Goal: Information Seeking & Learning: Learn about a topic

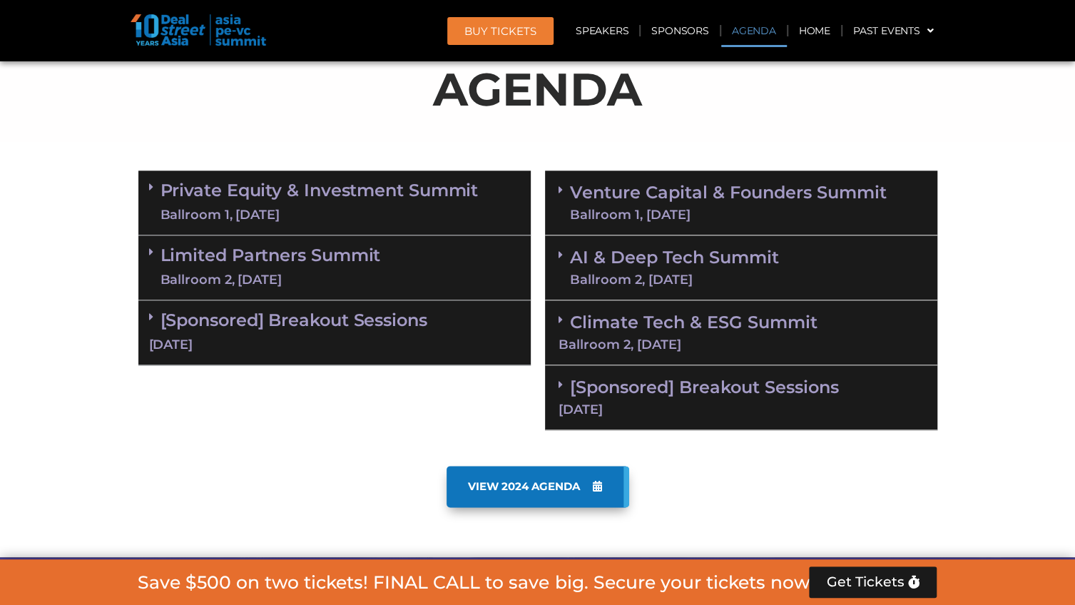
scroll to position [839, 0]
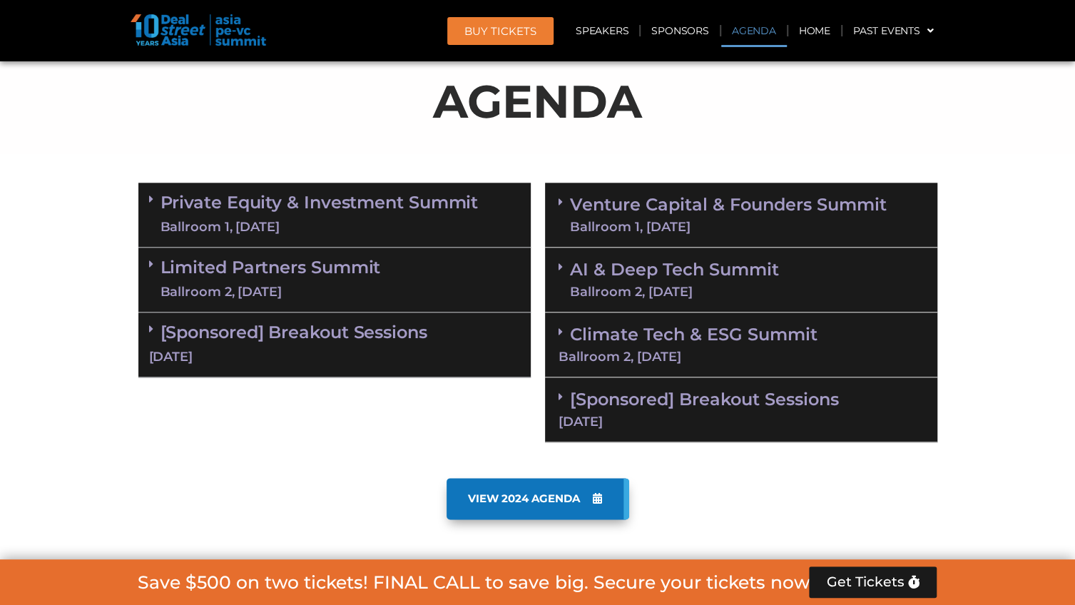
click at [349, 262] on link "Limited Partners Summit Ballroom 2, 10 Sept" at bounding box center [270, 279] width 220 height 43
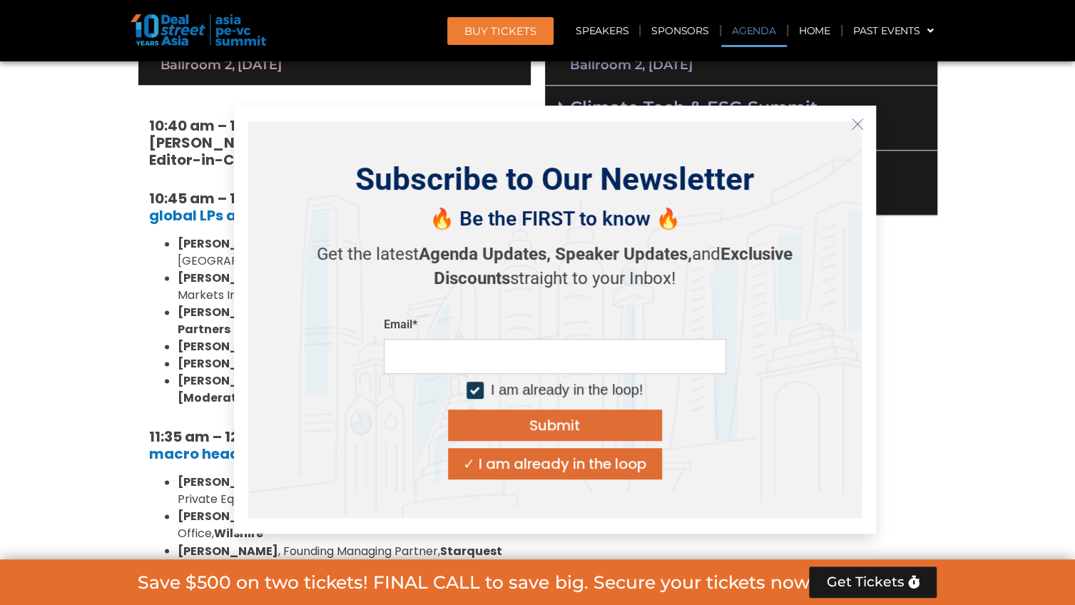
scroll to position [1067, 0]
click at [859, 126] on icon "Close" at bounding box center [857, 124] width 13 height 13
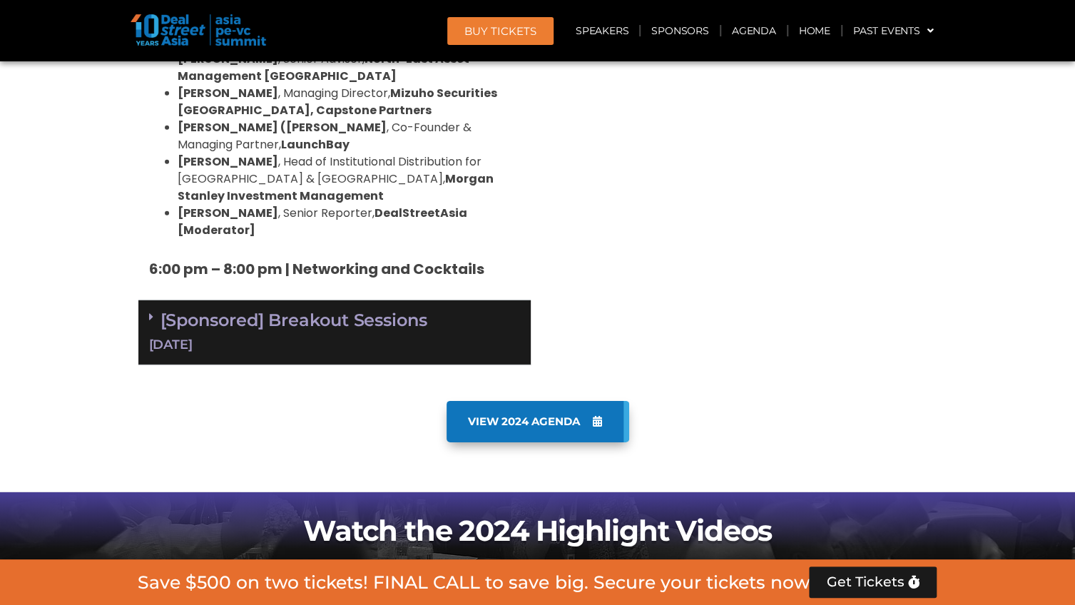
scroll to position [2465, 0]
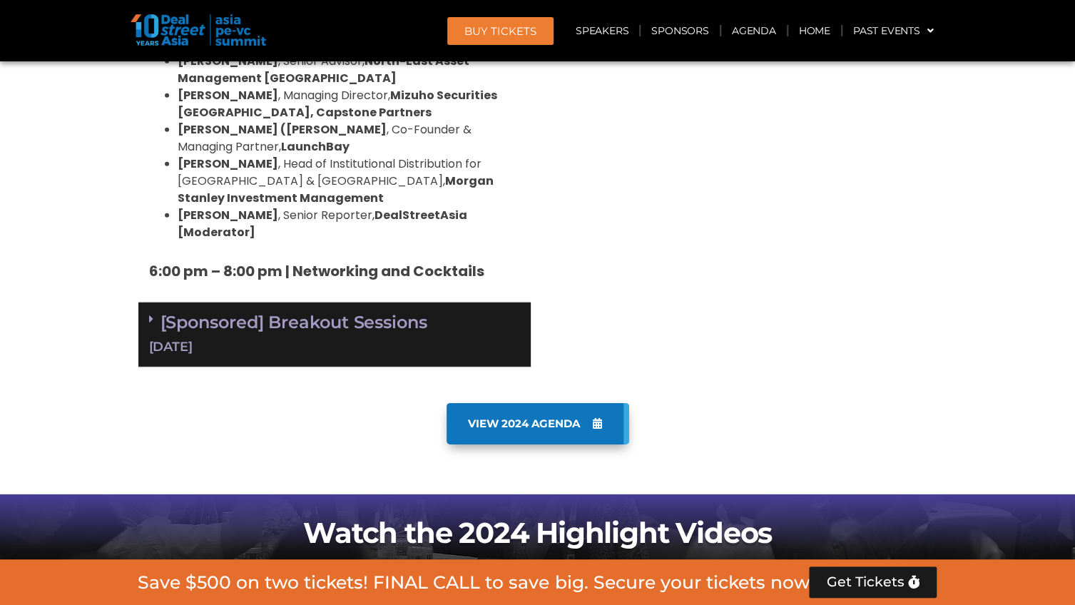
click at [152, 313] on icon at bounding box center [151, 318] width 4 height 11
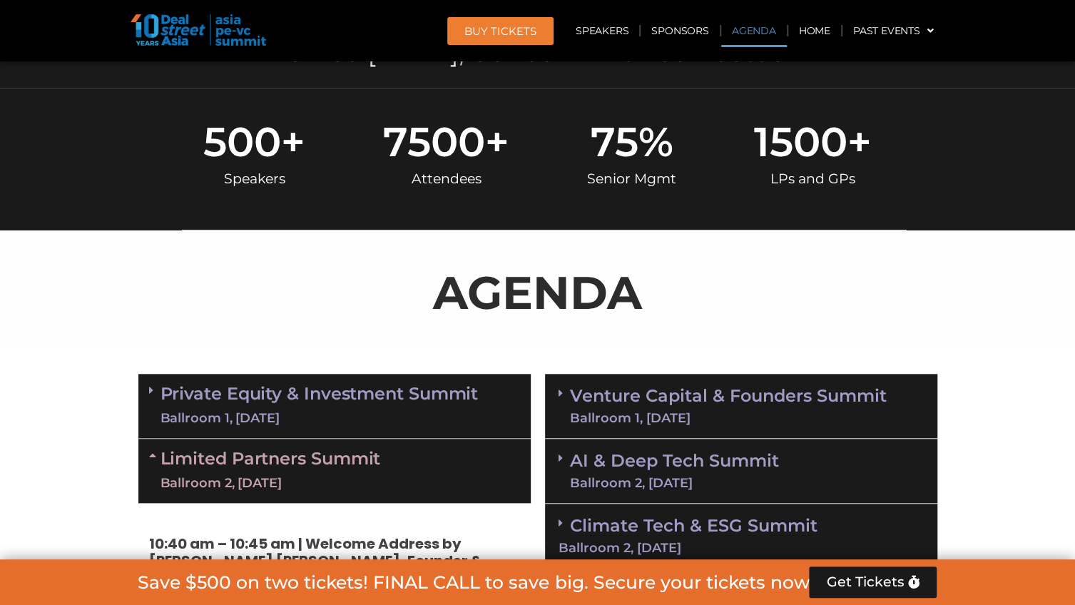
scroll to position [668, 0]
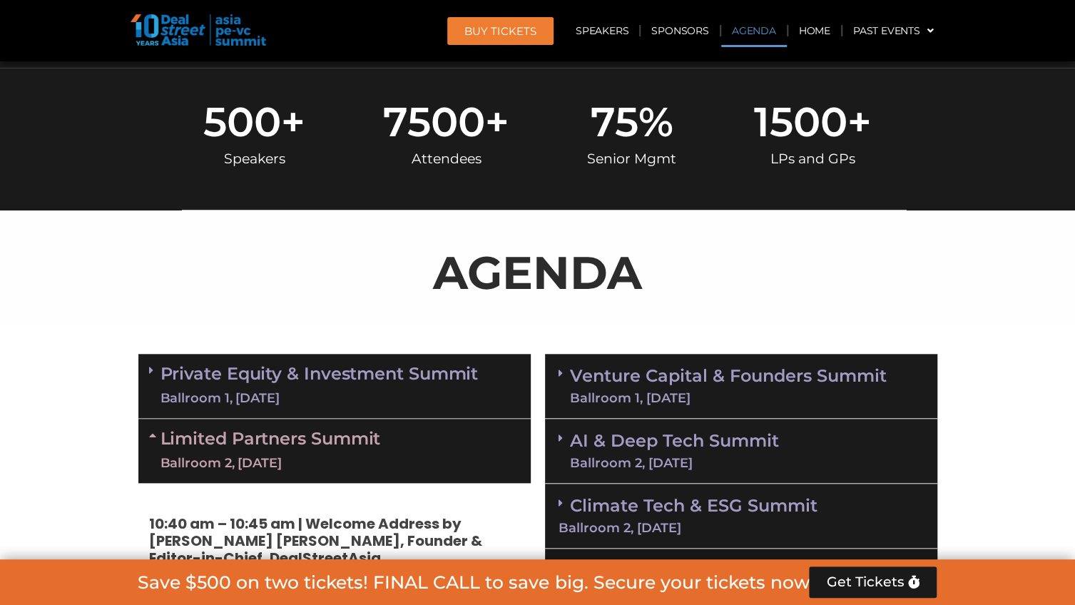
click at [157, 367] on span at bounding box center [154, 370] width 11 height 12
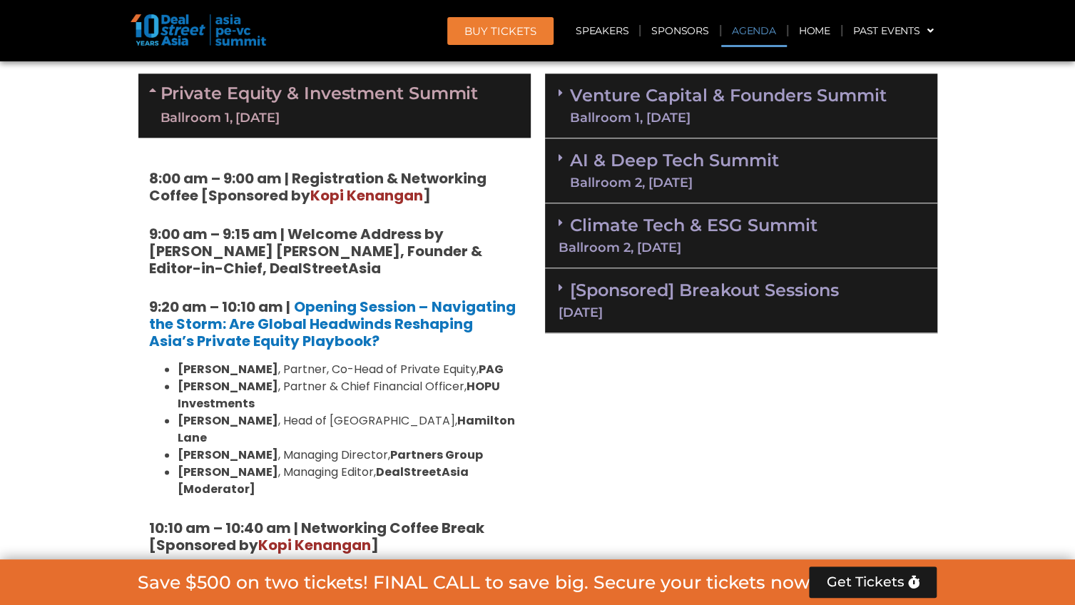
scroll to position [924, 0]
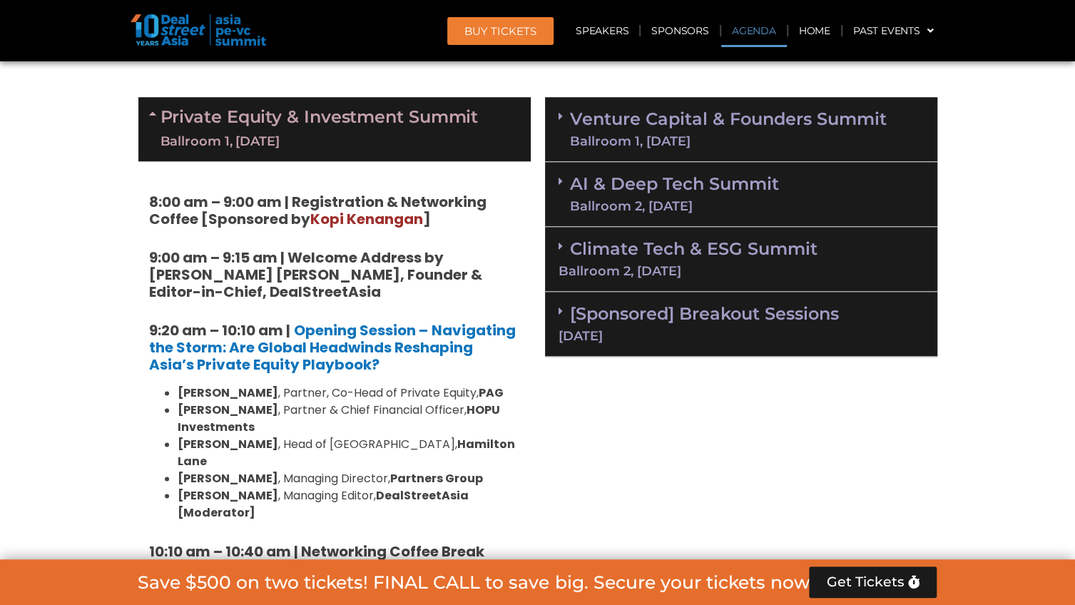
click at [636, 117] on link "Venture Capital & Founders​ Summit Ballroom 1, 11 Sept" at bounding box center [728, 129] width 317 height 37
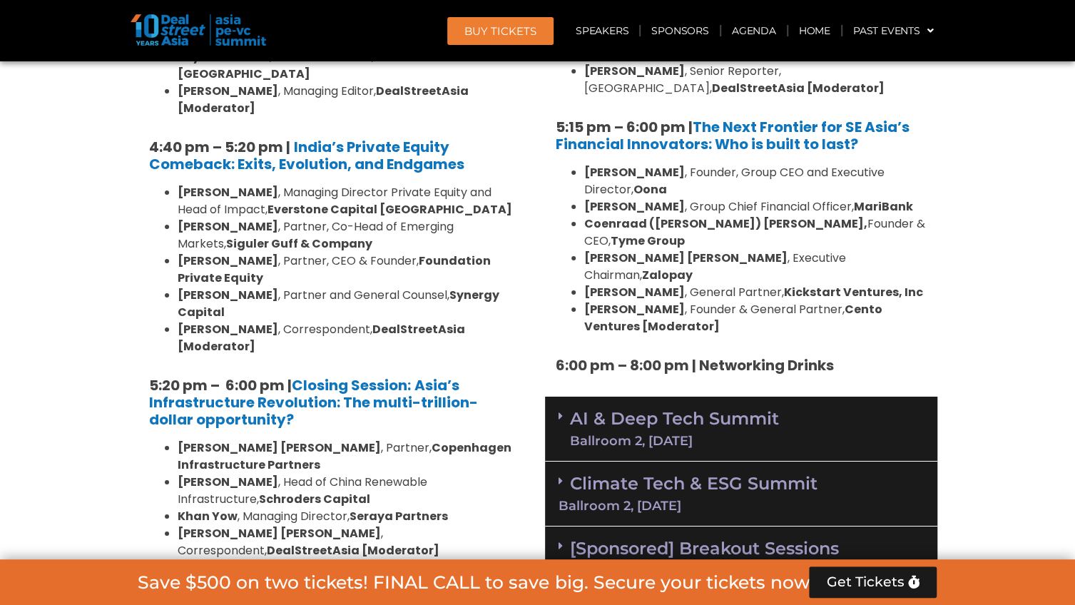
scroll to position [2799, 0]
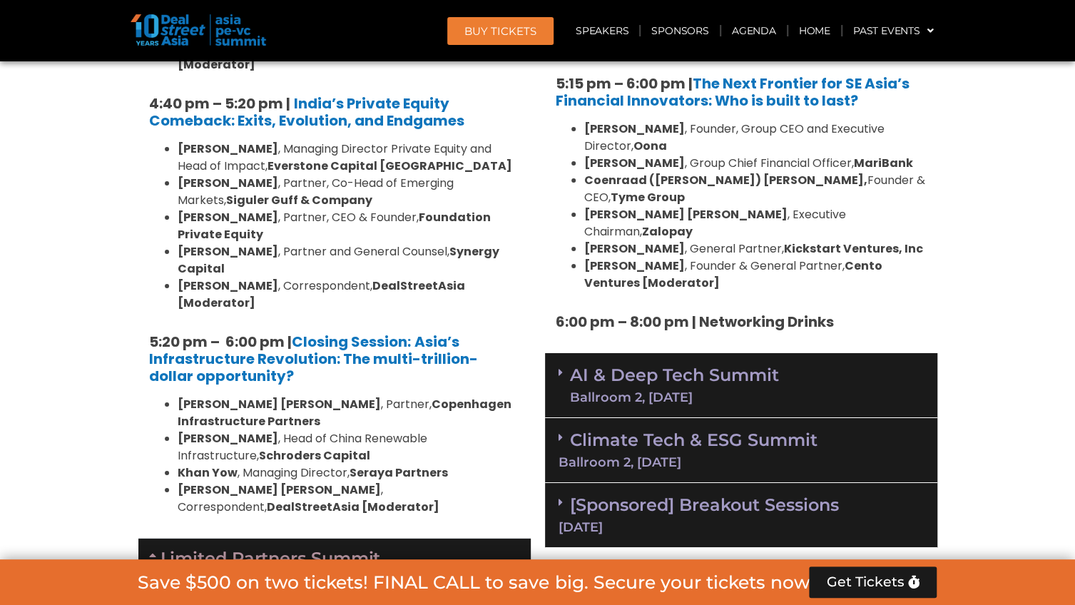
click at [887, 353] on div "AI & Deep Tech Summit Ballroom 2, 11 Sept" at bounding box center [741, 385] width 392 height 65
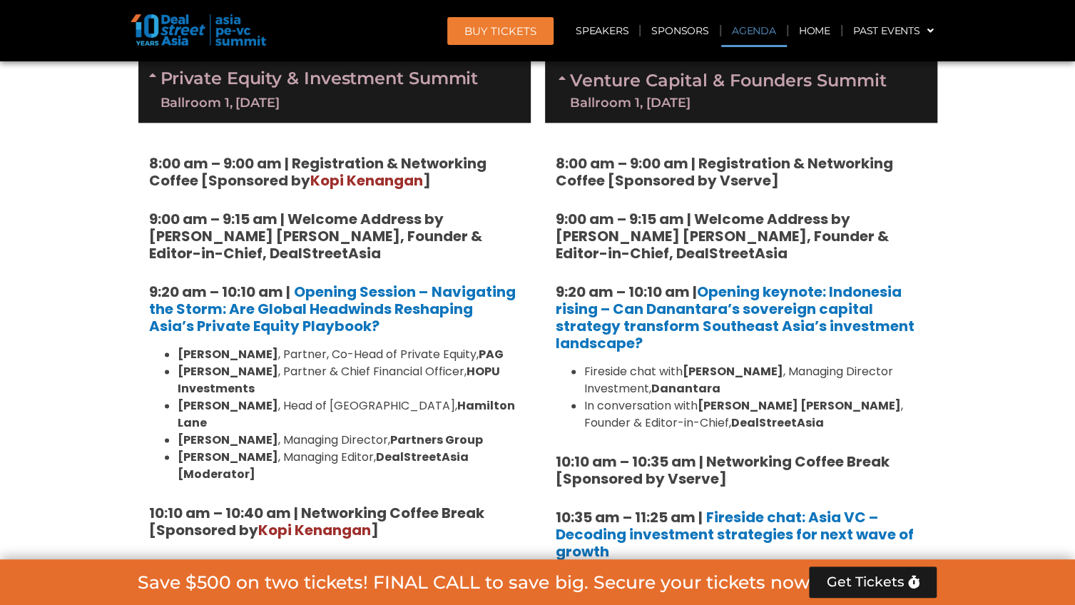
scroll to position [964, 0]
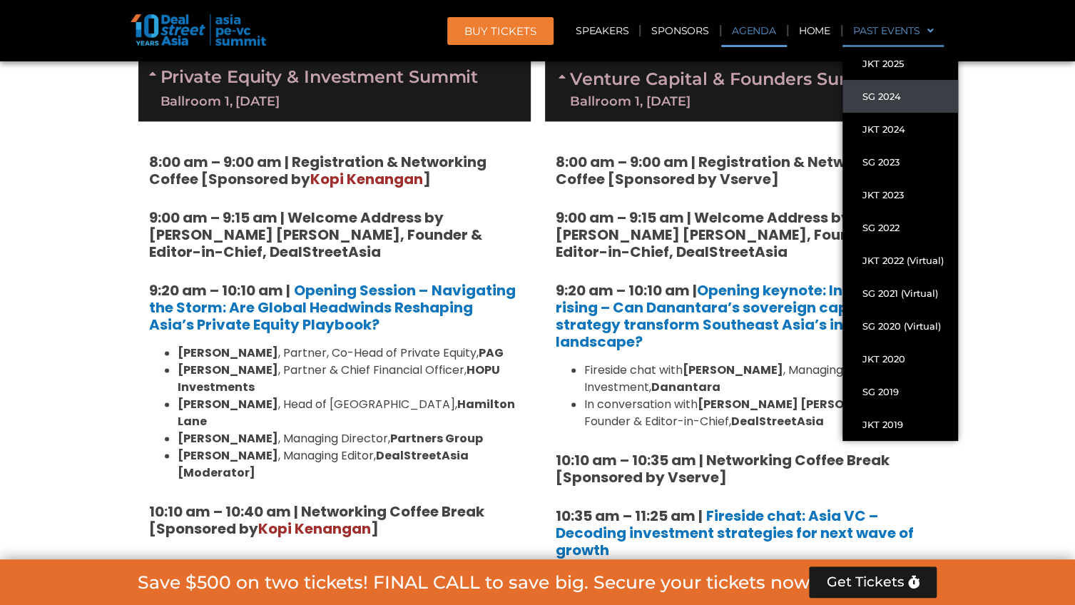
click at [910, 99] on link "SG 2024" at bounding box center [900, 96] width 116 height 33
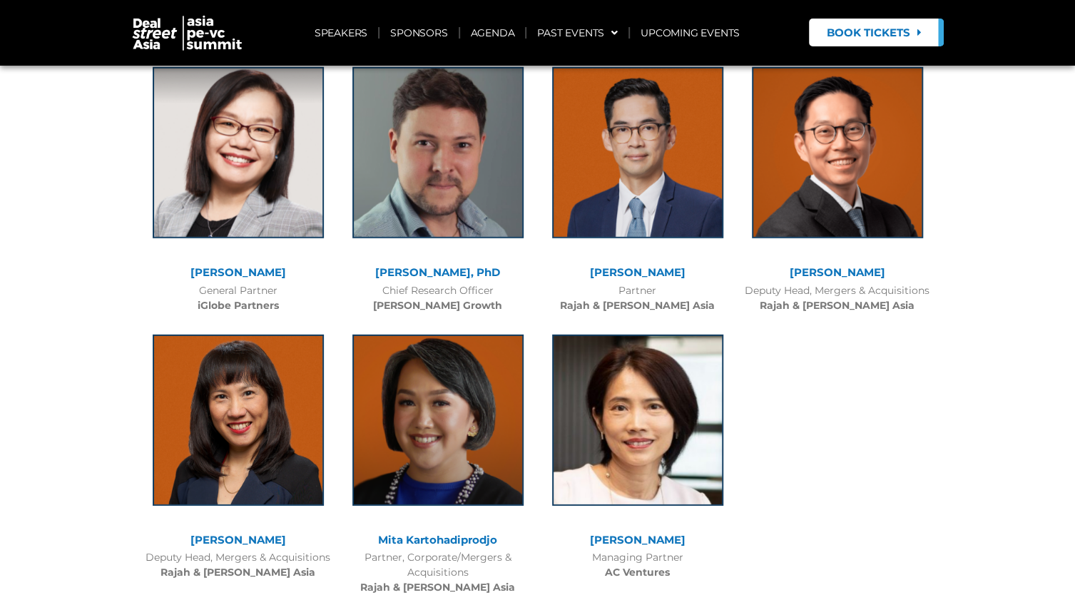
scroll to position [8890, 0]
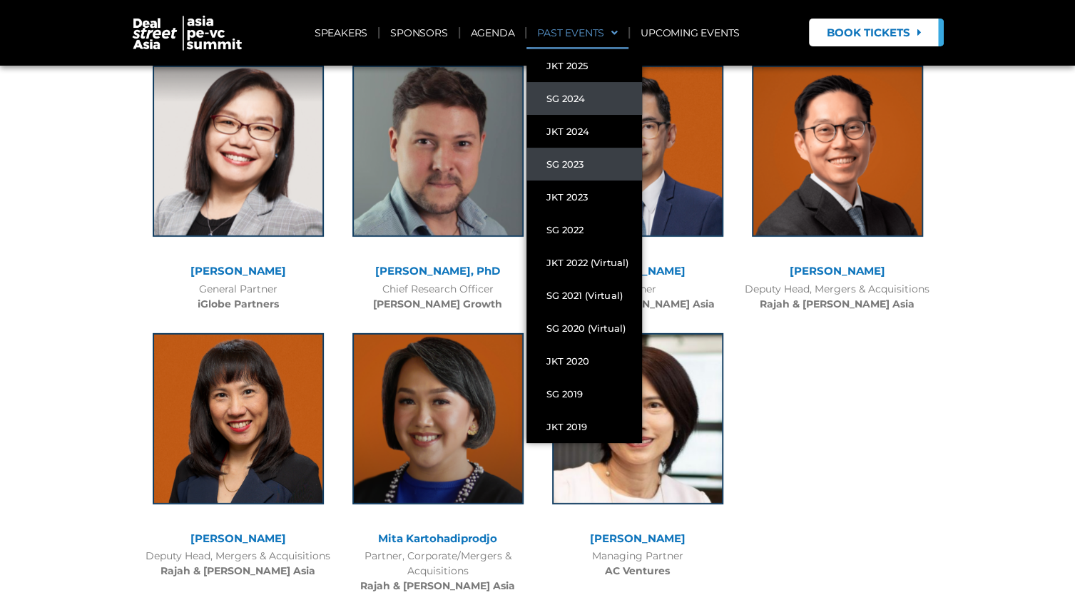
click at [596, 155] on link "SG 2023" at bounding box center [584, 164] width 116 height 33
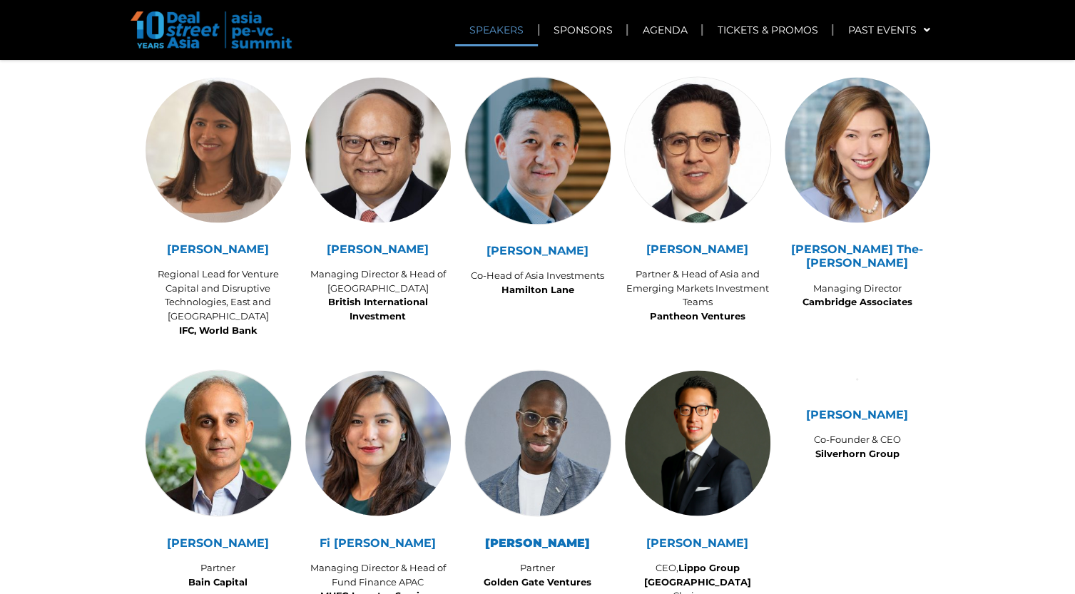
scroll to position [1283, 0]
